Goal: Information Seeking & Learning: Compare options

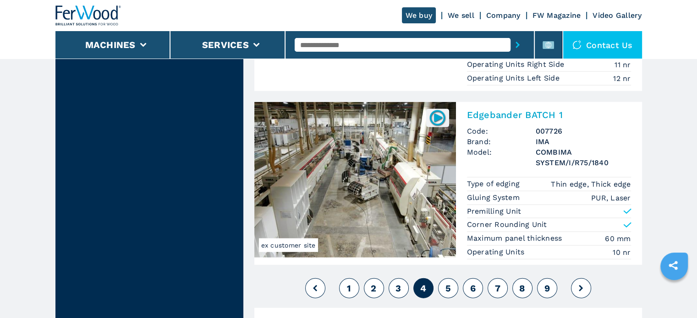
scroll to position [2291, 0]
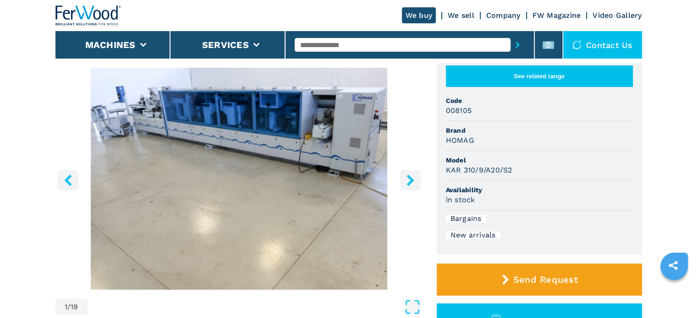
scroll to position [92, 0]
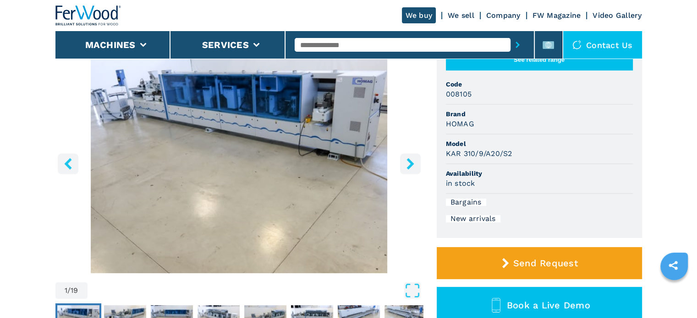
click at [410, 172] on button "right-button" at bounding box center [410, 163] width 21 height 21
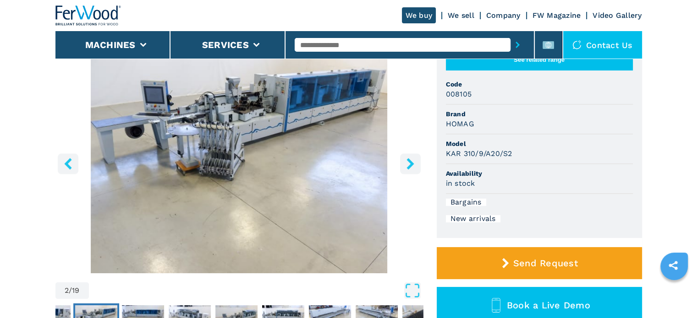
click at [410, 172] on button "right-button" at bounding box center [410, 163] width 21 height 21
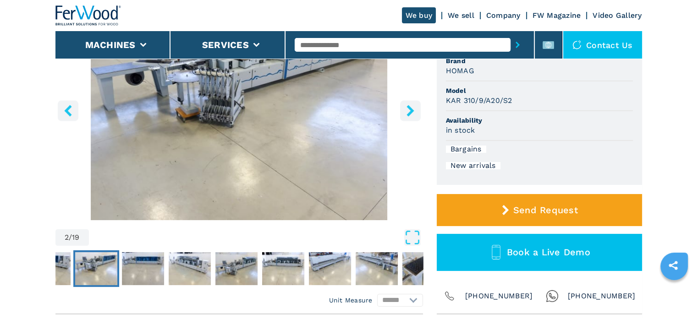
scroll to position [137, 0]
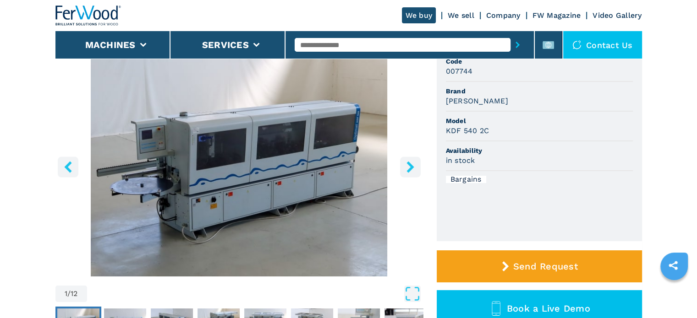
scroll to position [92, 0]
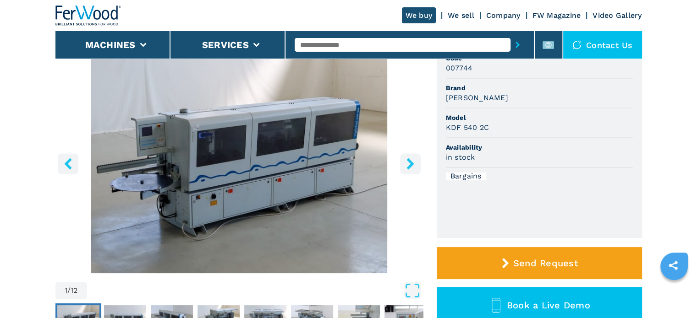
click at [413, 170] on button "right-button" at bounding box center [410, 163] width 21 height 21
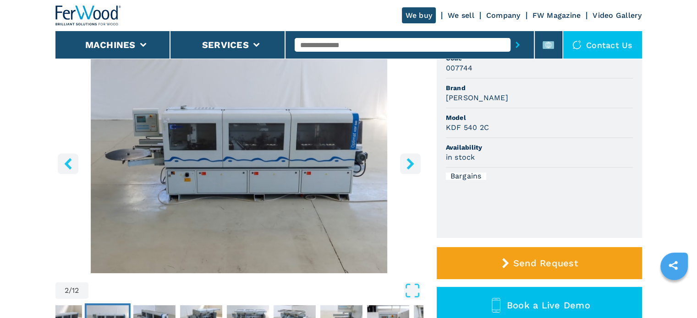
click at [413, 170] on button "right-button" at bounding box center [410, 163] width 21 height 21
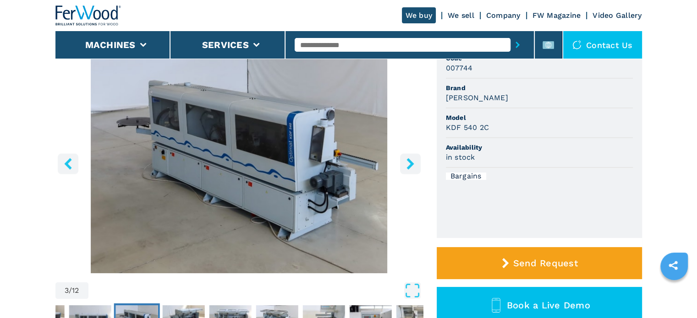
click at [413, 170] on button "right-button" at bounding box center [410, 163] width 21 height 21
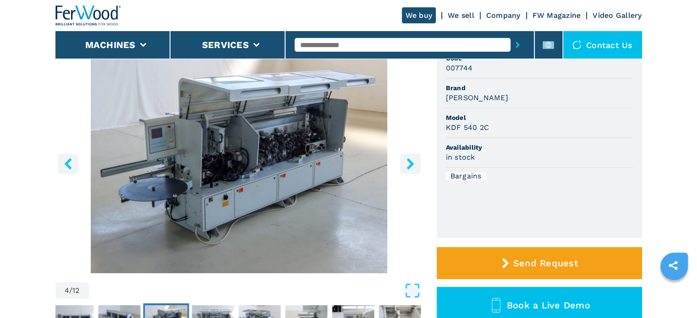
click at [413, 169] on icon "right-button" at bounding box center [410, 163] width 11 height 11
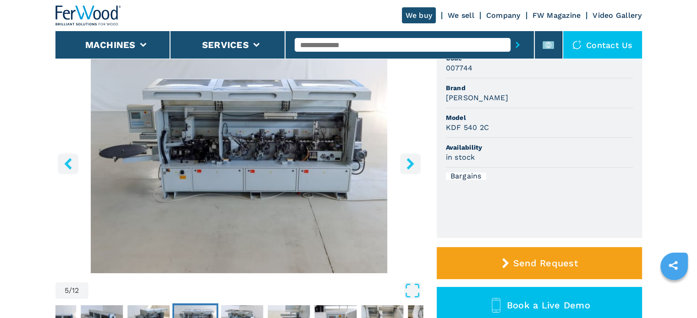
click at [413, 169] on icon "right-button" at bounding box center [410, 163] width 11 height 11
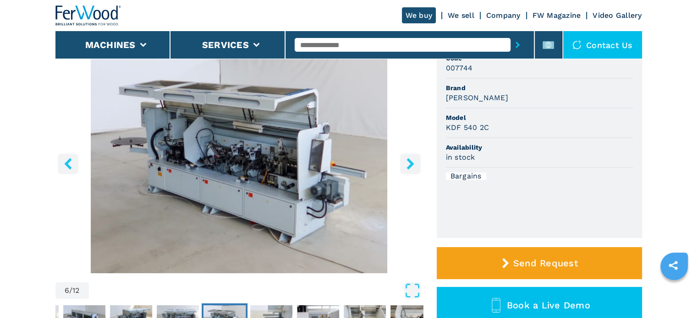
click at [413, 169] on icon "right-button" at bounding box center [410, 163] width 11 height 11
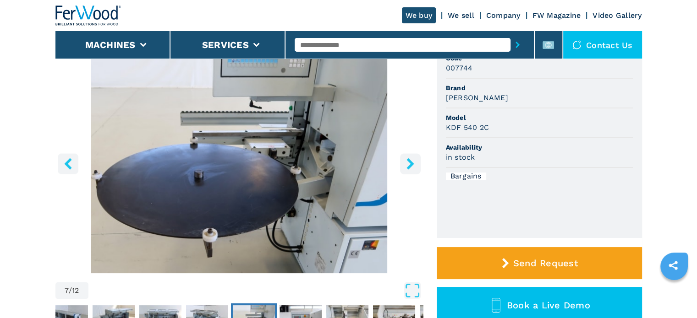
click at [413, 169] on icon "right-button" at bounding box center [410, 163] width 11 height 11
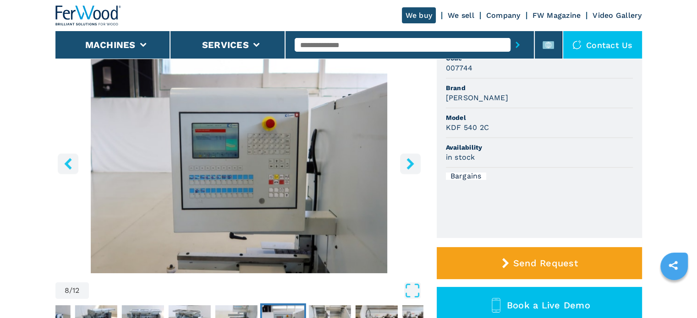
click at [413, 169] on icon "right-button" at bounding box center [410, 163] width 11 height 11
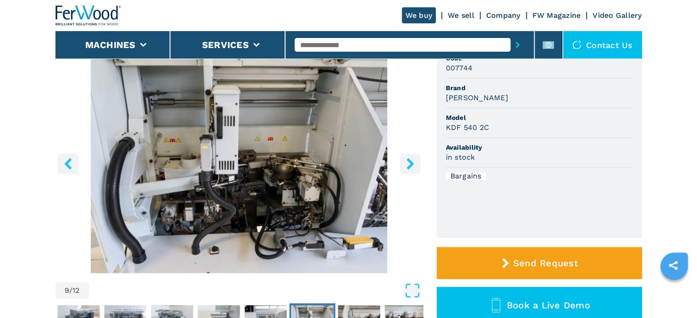
click at [413, 169] on icon "right-button" at bounding box center [410, 163] width 11 height 11
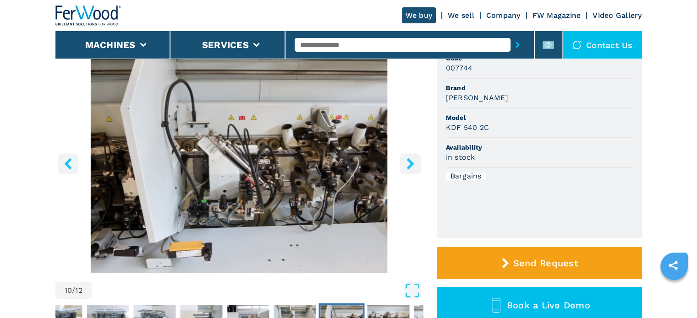
click at [413, 169] on icon "right-button" at bounding box center [410, 163] width 11 height 11
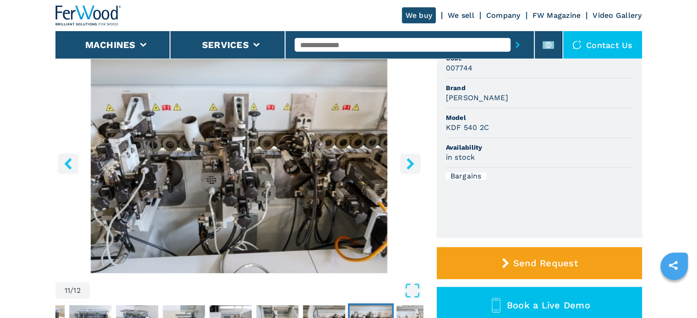
click at [413, 169] on icon "right-button" at bounding box center [410, 163] width 11 height 11
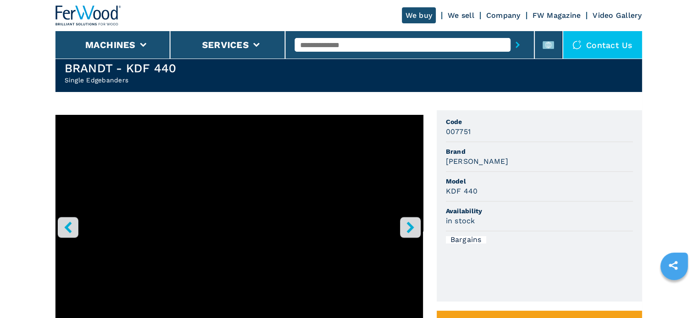
scroll to position [92, 0]
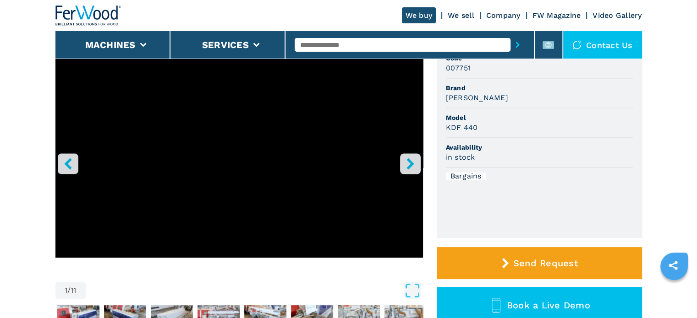
click at [413, 155] on button "right-button" at bounding box center [410, 163] width 21 height 21
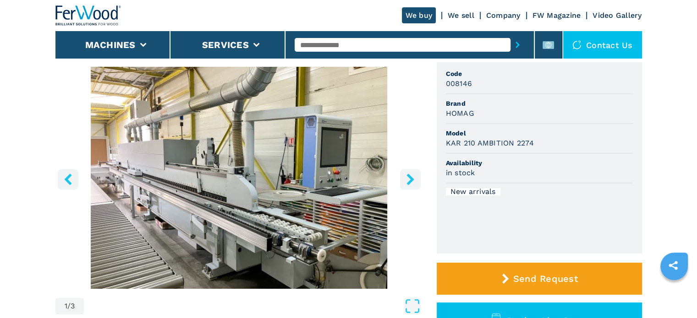
scroll to position [92, 0]
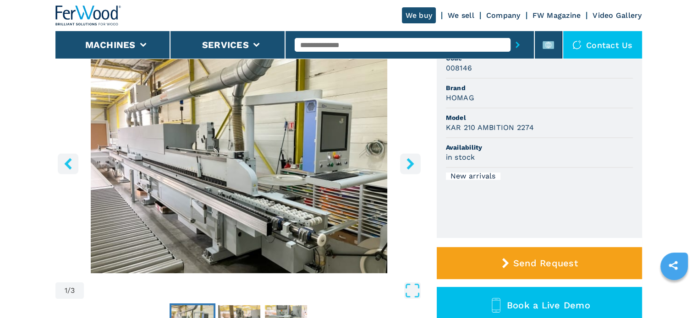
click at [412, 159] on icon "right-button" at bounding box center [410, 163] width 11 height 11
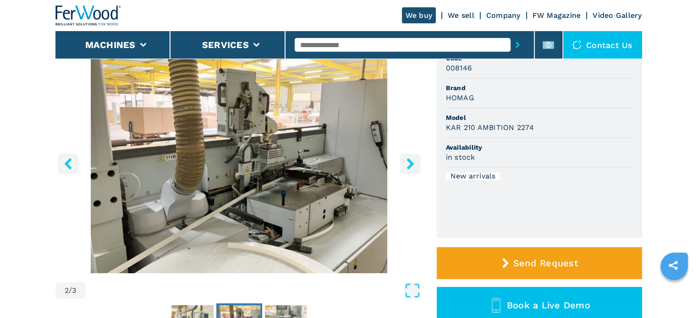
click at [412, 159] on icon "right-button" at bounding box center [410, 163] width 11 height 11
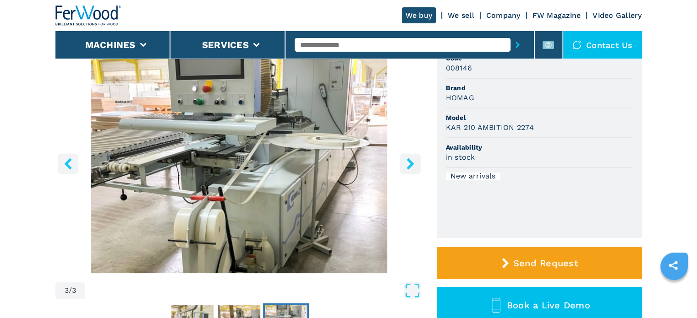
click at [412, 159] on icon "right-button" at bounding box center [410, 163] width 11 height 11
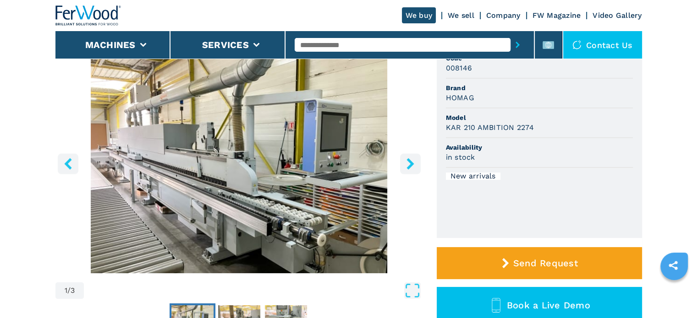
click at [412, 159] on icon "right-button" at bounding box center [410, 163] width 11 height 11
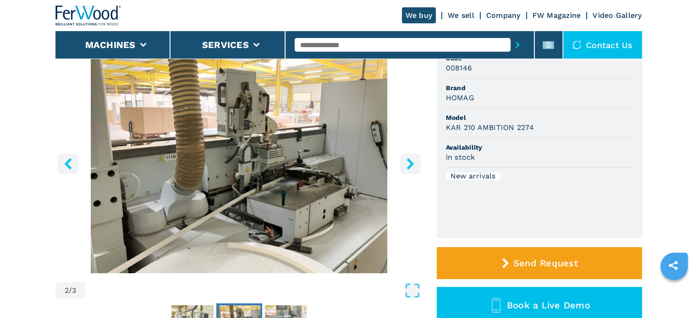
click at [412, 159] on icon "right-button" at bounding box center [410, 163] width 11 height 11
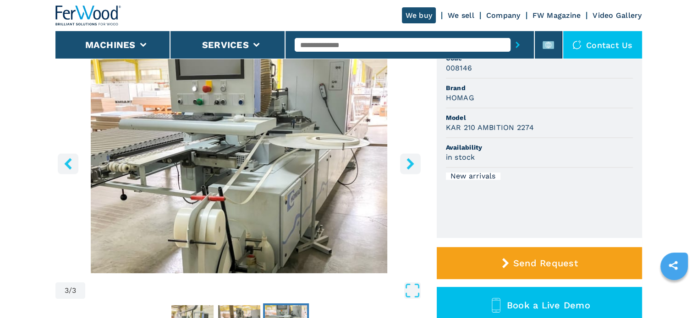
click at [412, 159] on icon "right-button" at bounding box center [410, 163] width 11 height 11
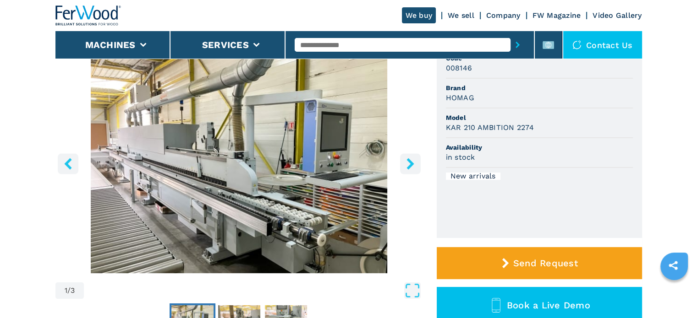
click at [412, 159] on icon "right-button" at bounding box center [410, 163] width 11 height 11
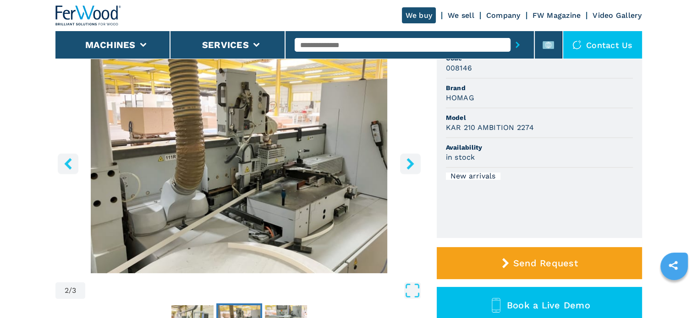
click at [412, 159] on icon "right-button" at bounding box center [410, 163] width 11 height 11
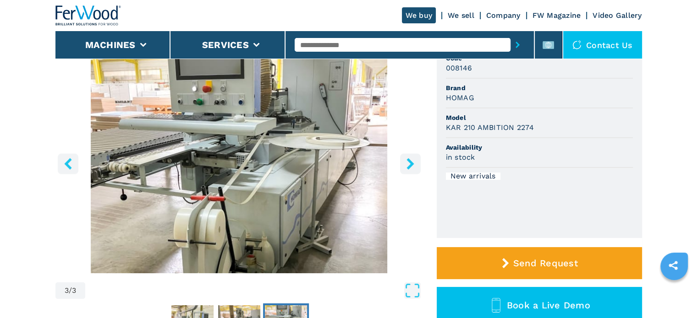
click at [412, 159] on icon "right-button" at bounding box center [410, 163] width 11 height 11
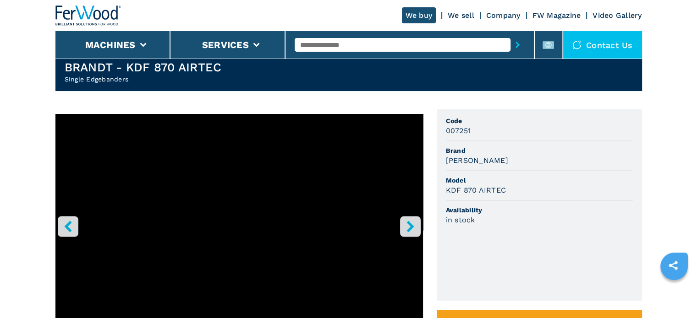
scroll to position [46, 0]
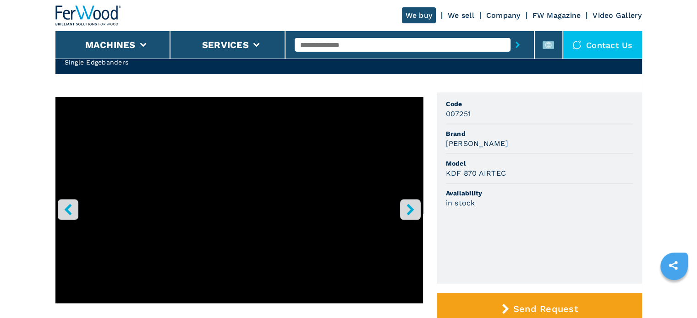
click at [415, 209] on icon "right-button" at bounding box center [410, 209] width 11 height 11
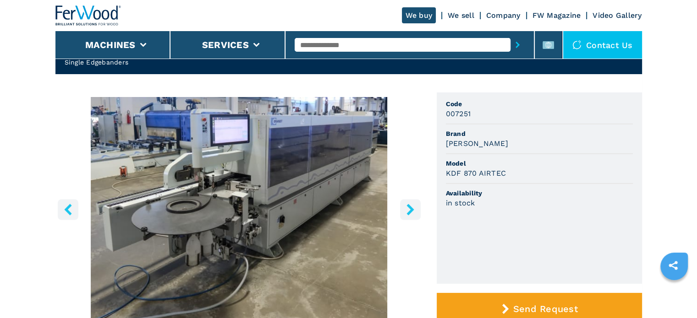
click at [415, 209] on icon "right-button" at bounding box center [410, 209] width 11 height 11
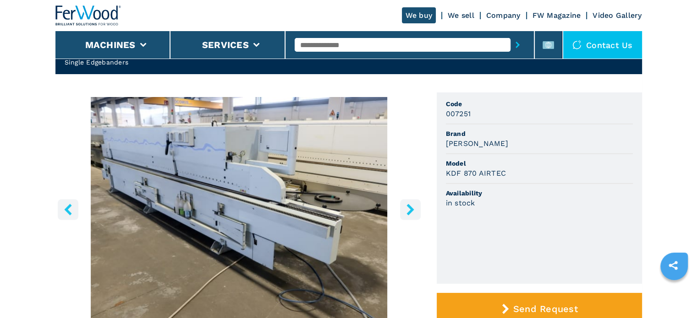
click at [415, 209] on icon "right-button" at bounding box center [410, 209] width 11 height 11
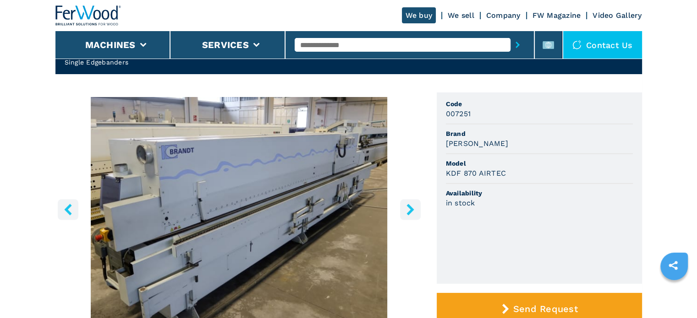
click at [415, 209] on icon "right-button" at bounding box center [410, 209] width 11 height 11
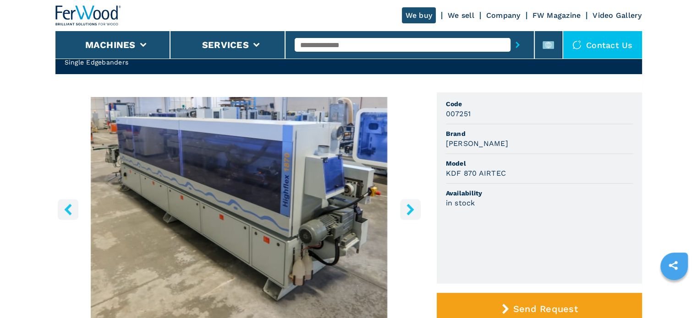
click at [407, 210] on icon "right-button" at bounding box center [410, 209] width 11 height 11
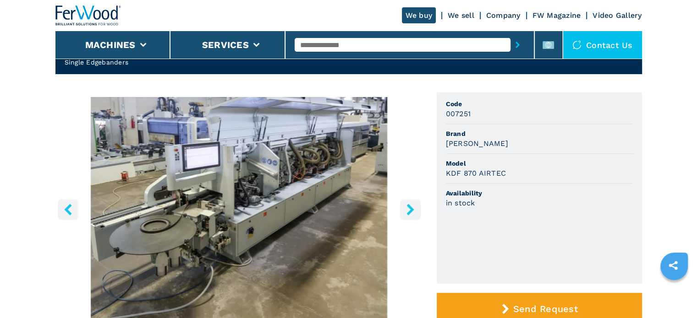
click at [403, 205] on button "right-button" at bounding box center [410, 209] width 21 height 21
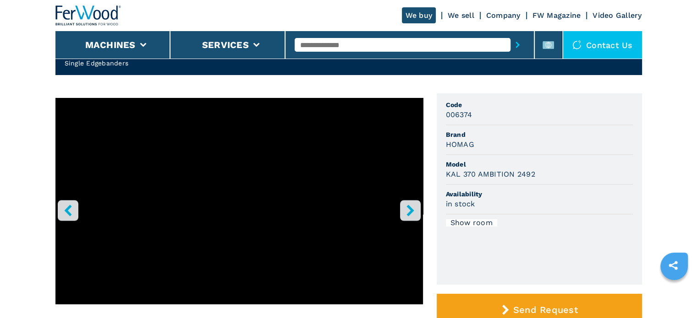
scroll to position [46, 0]
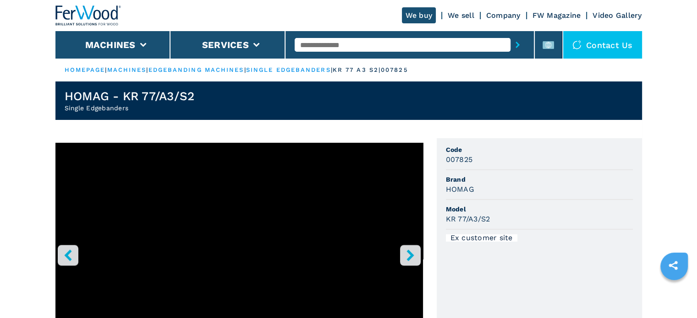
click at [410, 258] on icon "right-button" at bounding box center [409, 255] width 7 height 11
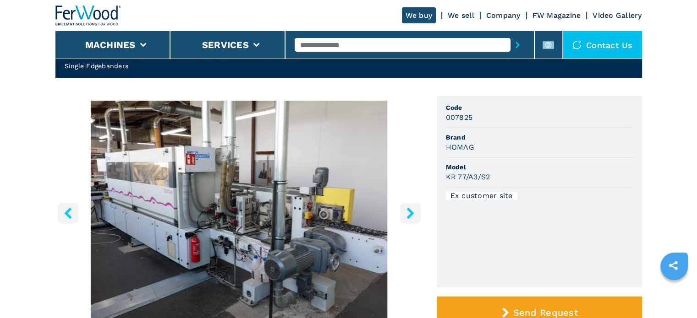
scroll to position [46, 0]
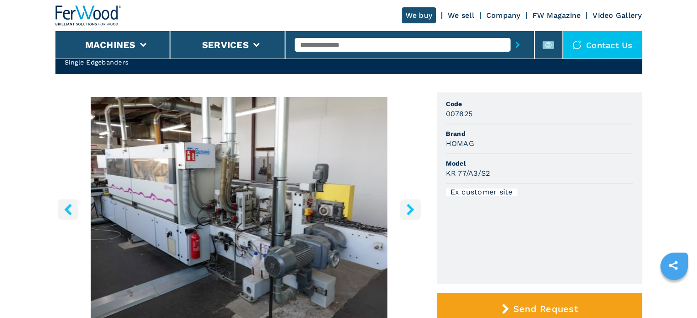
click at [412, 208] on icon "right-button" at bounding box center [410, 209] width 11 height 11
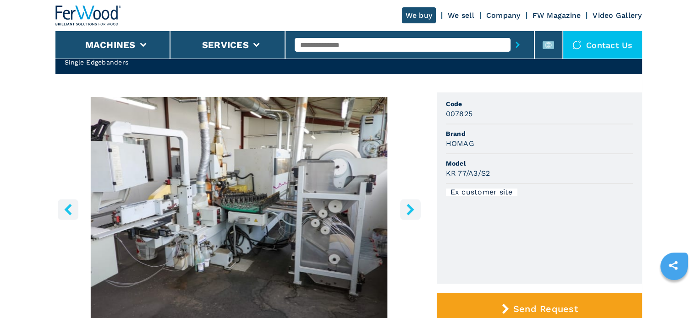
click at [412, 208] on icon "right-button" at bounding box center [410, 209] width 11 height 11
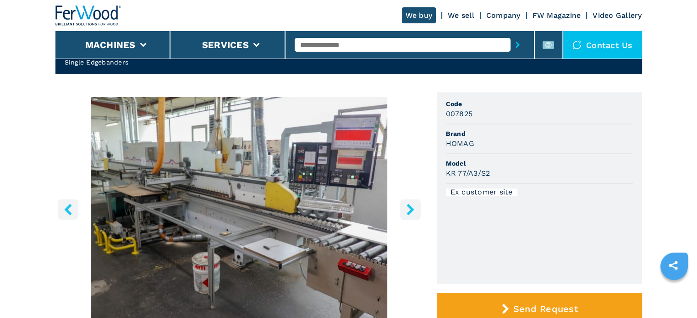
click at [412, 208] on icon "right-button" at bounding box center [410, 209] width 11 height 11
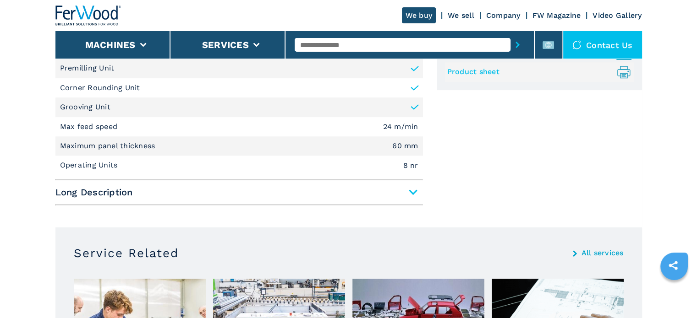
scroll to position [504, 0]
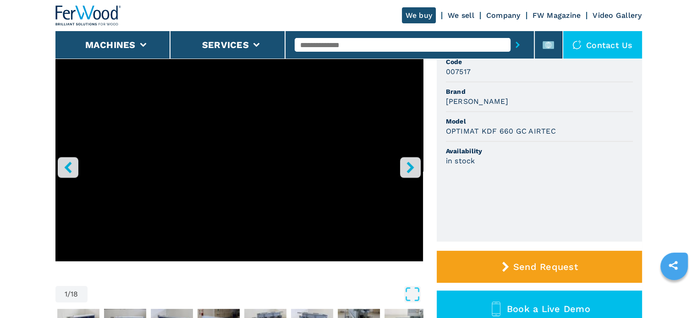
scroll to position [92, 0]
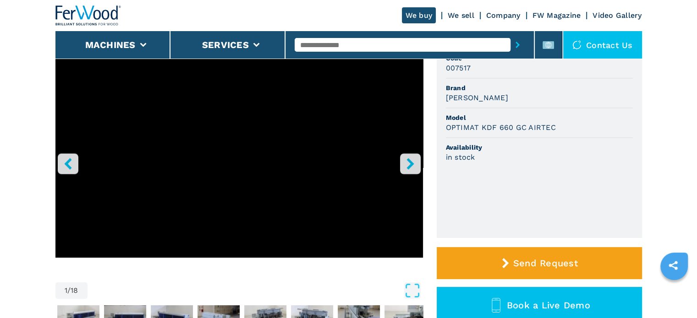
click at [413, 155] on button "right-button" at bounding box center [410, 163] width 21 height 21
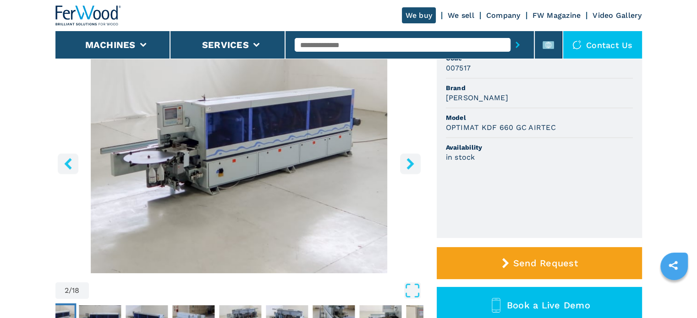
click at [317, 161] on img "Go to Slide 2" at bounding box center [238, 162] width 367 height 222
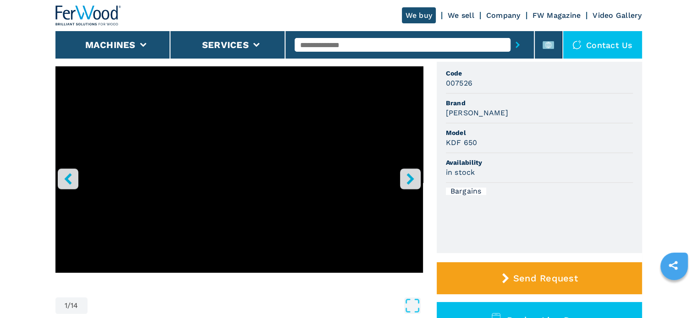
scroll to position [92, 0]
